Goal: Navigation & Orientation: Find specific page/section

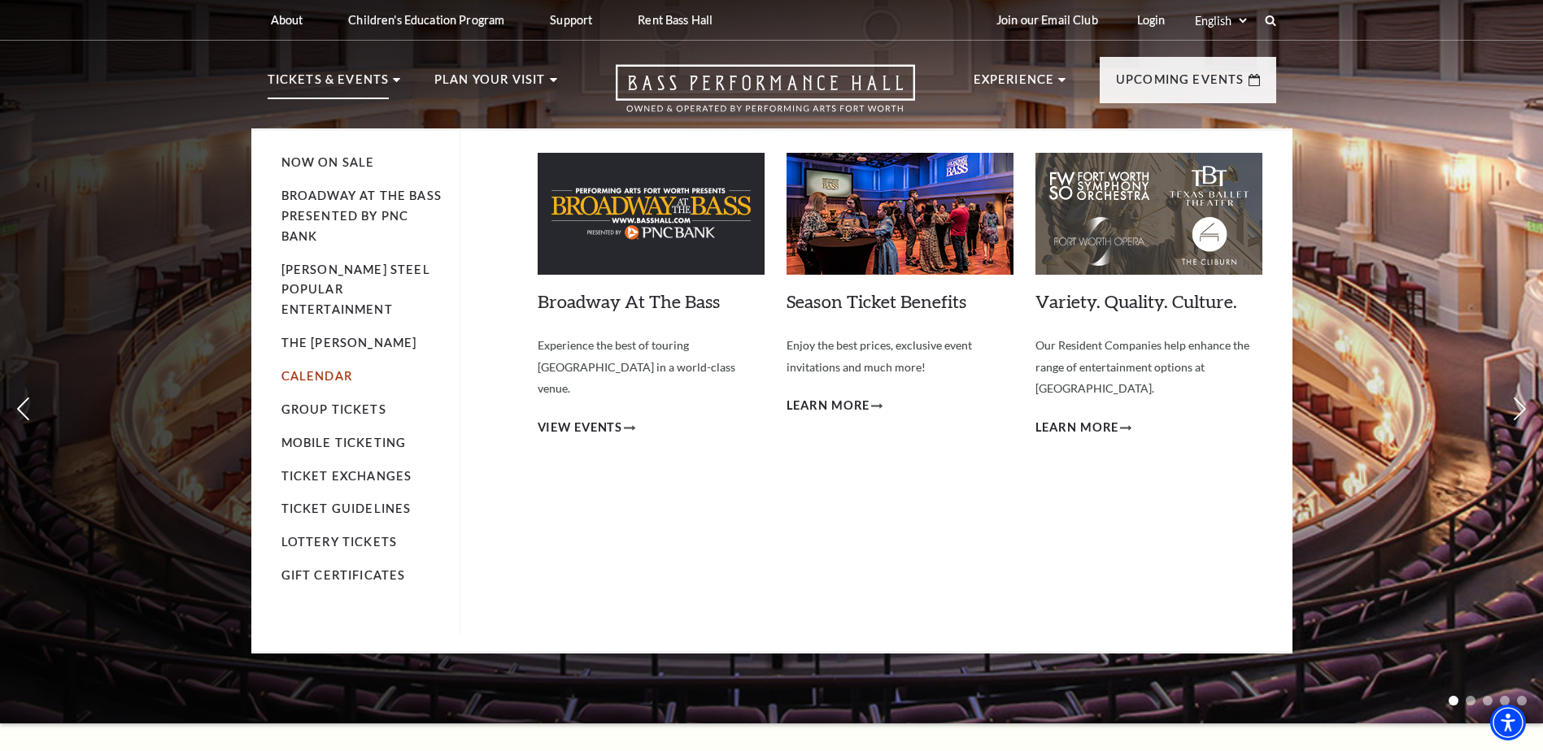
click at [307, 369] on link "Calendar" at bounding box center [316, 376] width 71 height 14
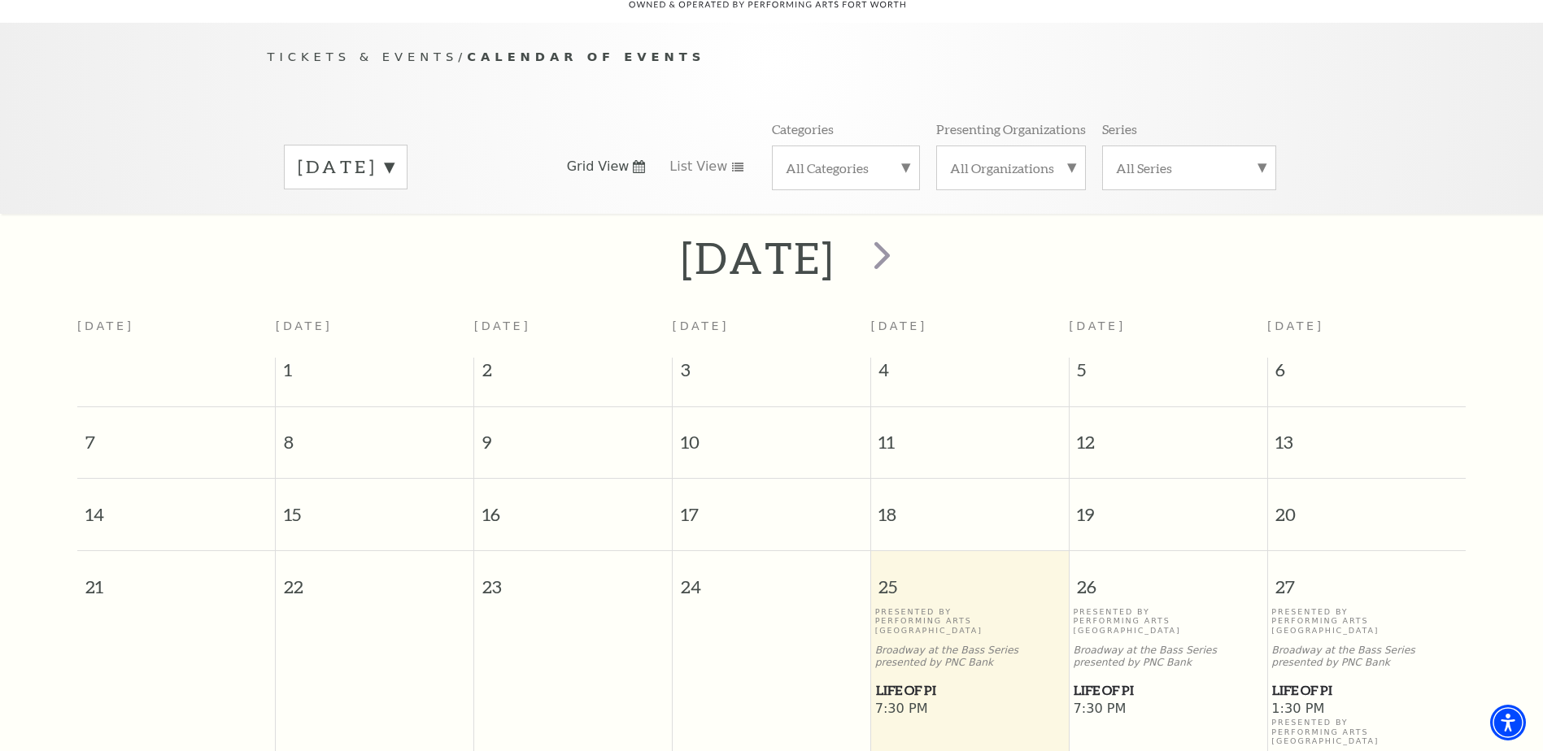
scroll to position [144, 0]
click at [394, 152] on label "[DATE]" at bounding box center [346, 164] width 96 height 25
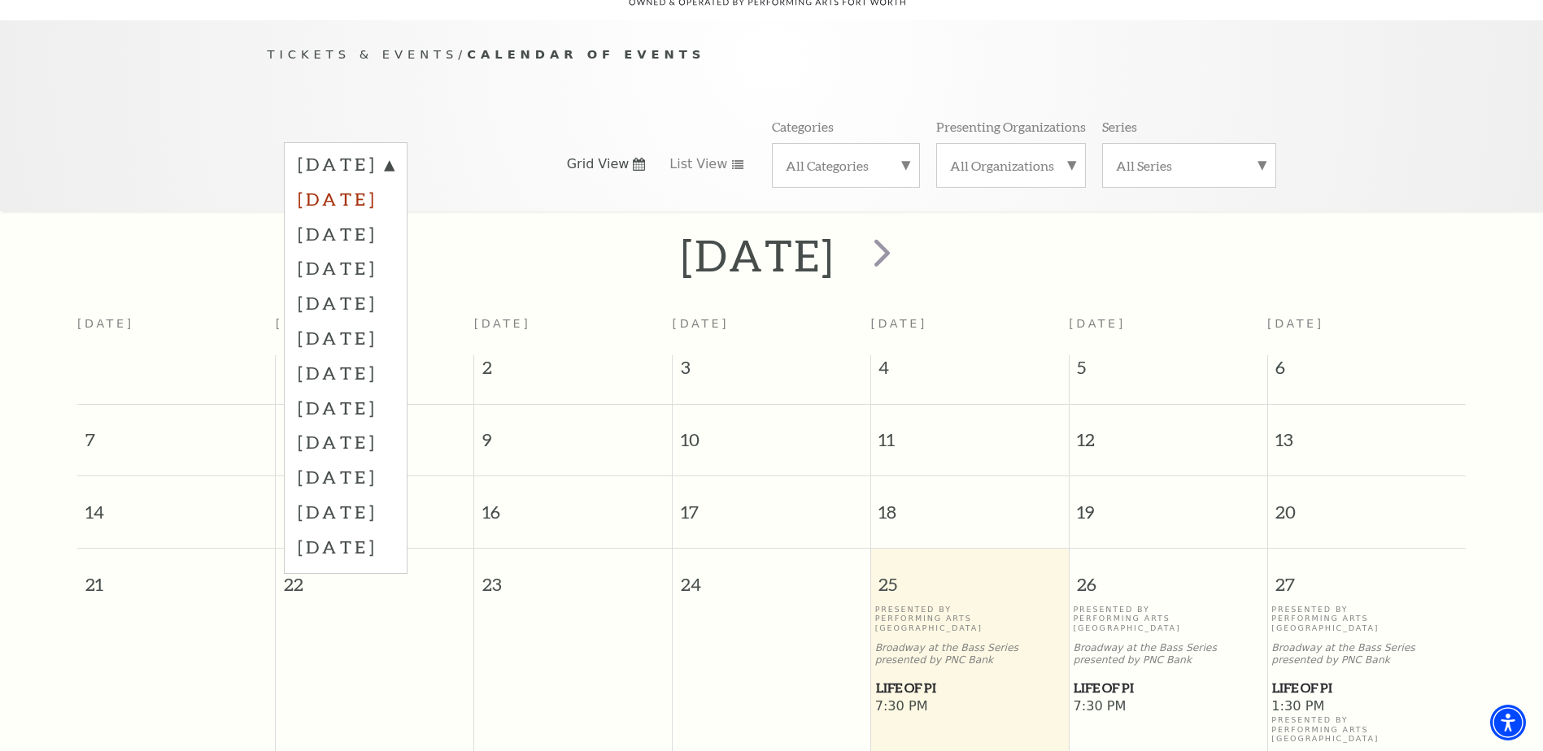
click at [394, 181] on label "[DATE]" at bounding box center [346, 198] width 96 height 35
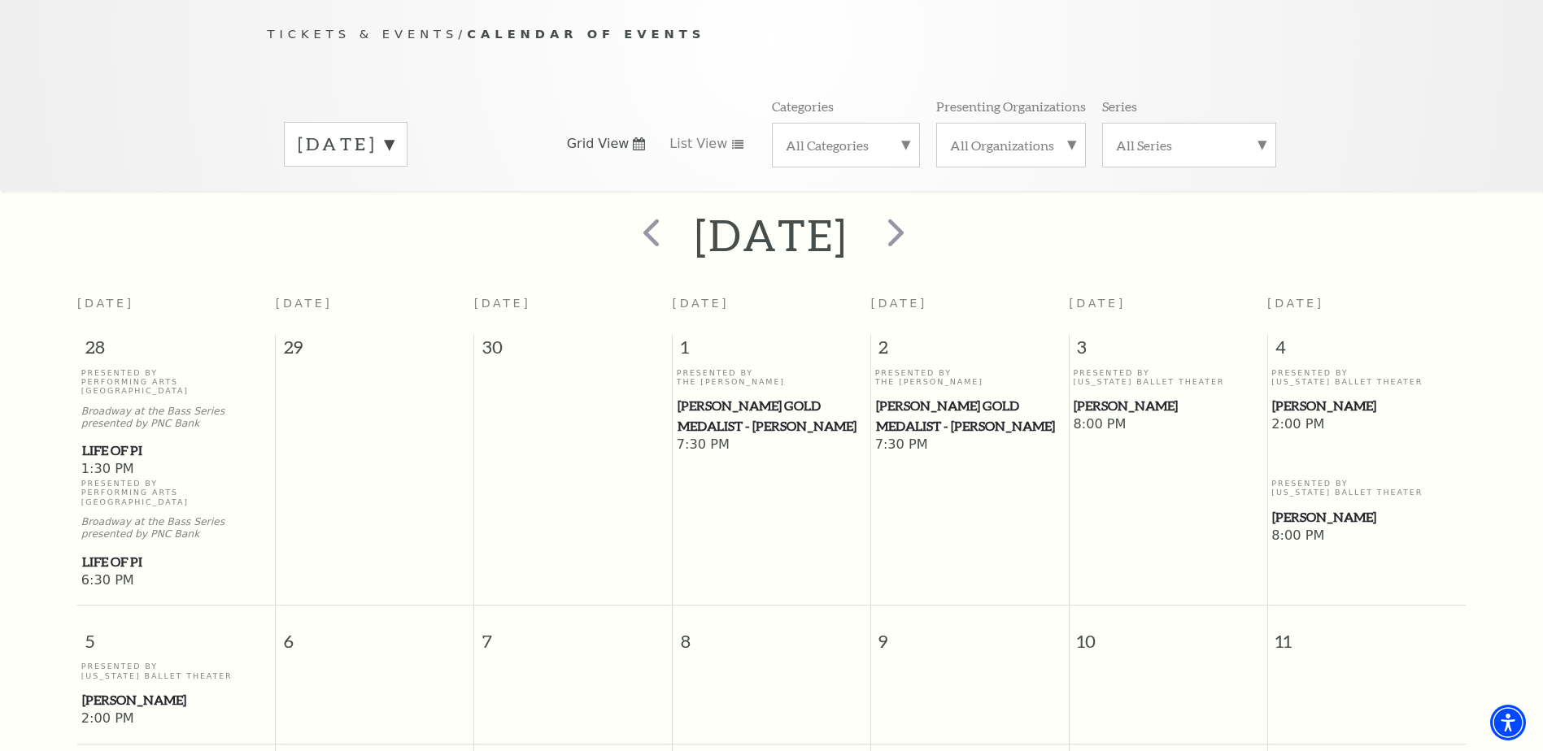
scroll to position [0, 0]
